Goal: Information Seeking & Learning: Learn about a topic

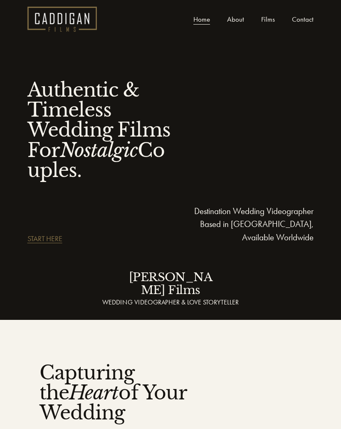
click at [0, 0] on div at bounding box center [0, 0] width 0 height 0
click at [187, 230] on link "About" at bounding box center [170, 226] width 49 height 20
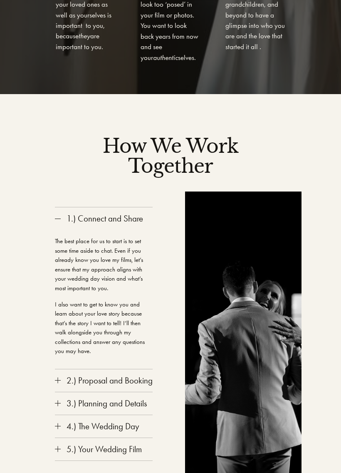
scroll to position [1269, 0]
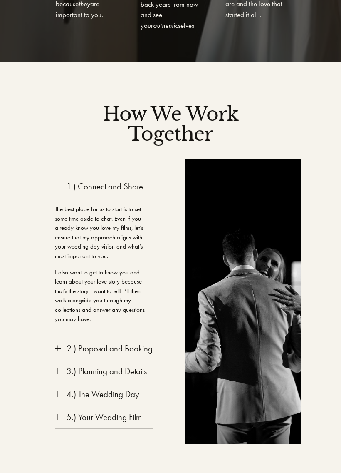
click at [62, 344] on span "2.) Proposal and Booking" at bounding box center [107, 349] width 92 height 10
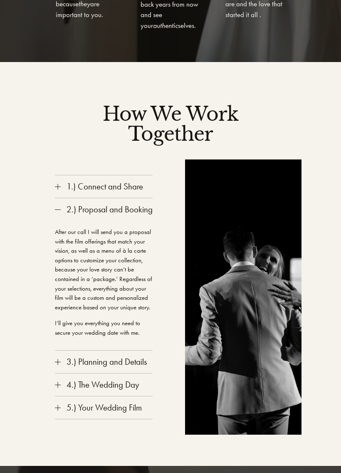
click at [56, 350] on button "3.) Planning and Details" at bounding box center [104, 361] width 98 height 22
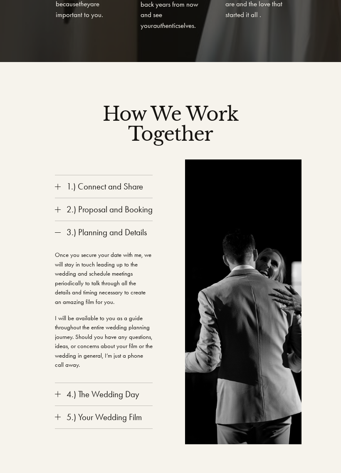
click at [58, 383] on button "4.) The Wedding Day" at bounding box center [104, 394] width 98 height 22
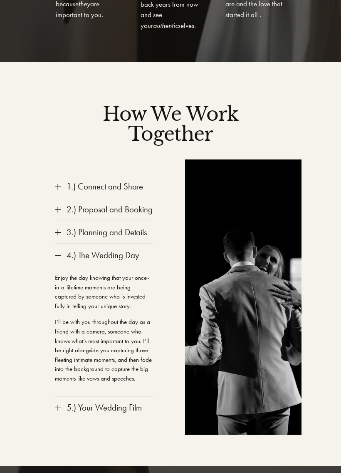
click at [56, 396] on button "5.) Your Wedding Film" at bounding box center [104, 407] width 98 height 22
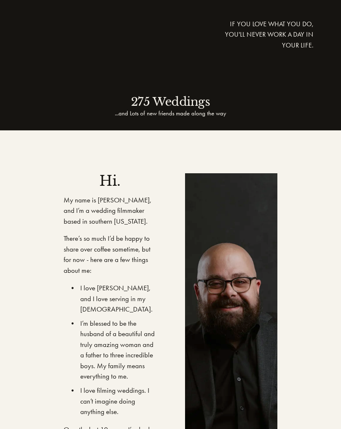
scroll to position [0, 0]
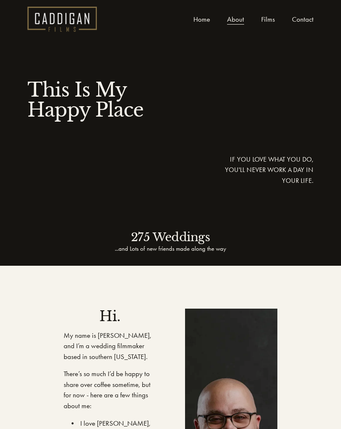
click at [0, 0] on div at bounding box center [0, 0] width 0 height 0
click at [190, 218] on link "About" at bounding box center [170, 226] width 49 height 20
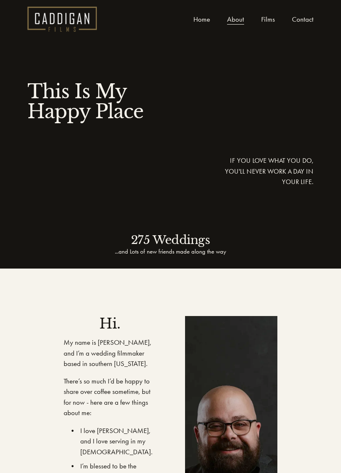
click at [0, 0] on div at bounding box center [0, 0] width 0 height 0
click at [181, 340] on link "Contact" at bounding box center [170, 330] width 63 height 20
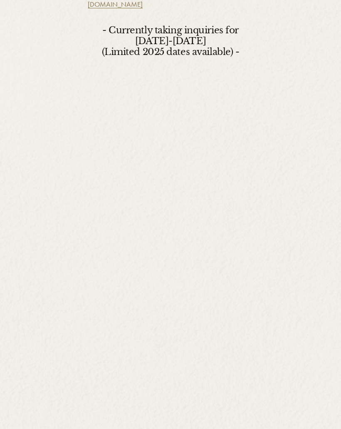
scroll to position [446, 0]
